Goal: Information Seeking & Learning: Find specific fact

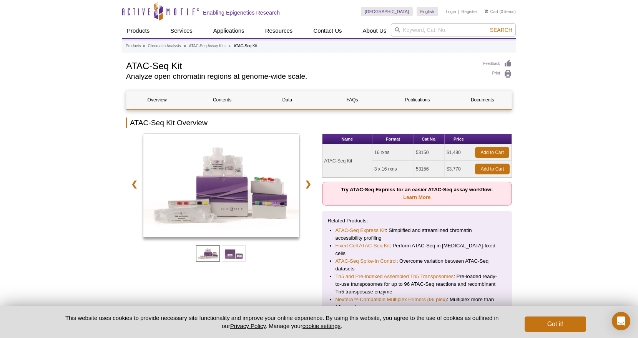
click at [425, 167] on td "53156" at bounding box center [429, 169] width 31 height 17
click at [422, 152] on td "53150" at bounding box center [429, 152] width 31 height 17
copy td "53150"
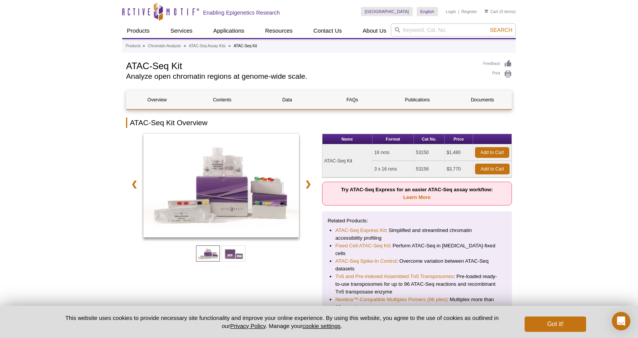
click at [308, 135] on div at bounding box center [221, 187] width 190 height 106
click at [177, 100] on link "Overview" at bounding box center [156, 100] width 61 height 18
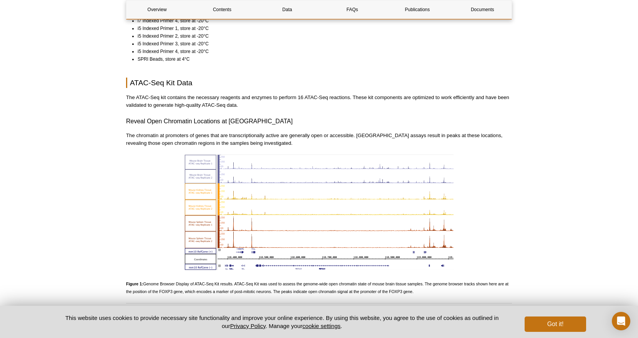
scroll to position [727, 0]
